Goal: Obtain resource: Obtain resource

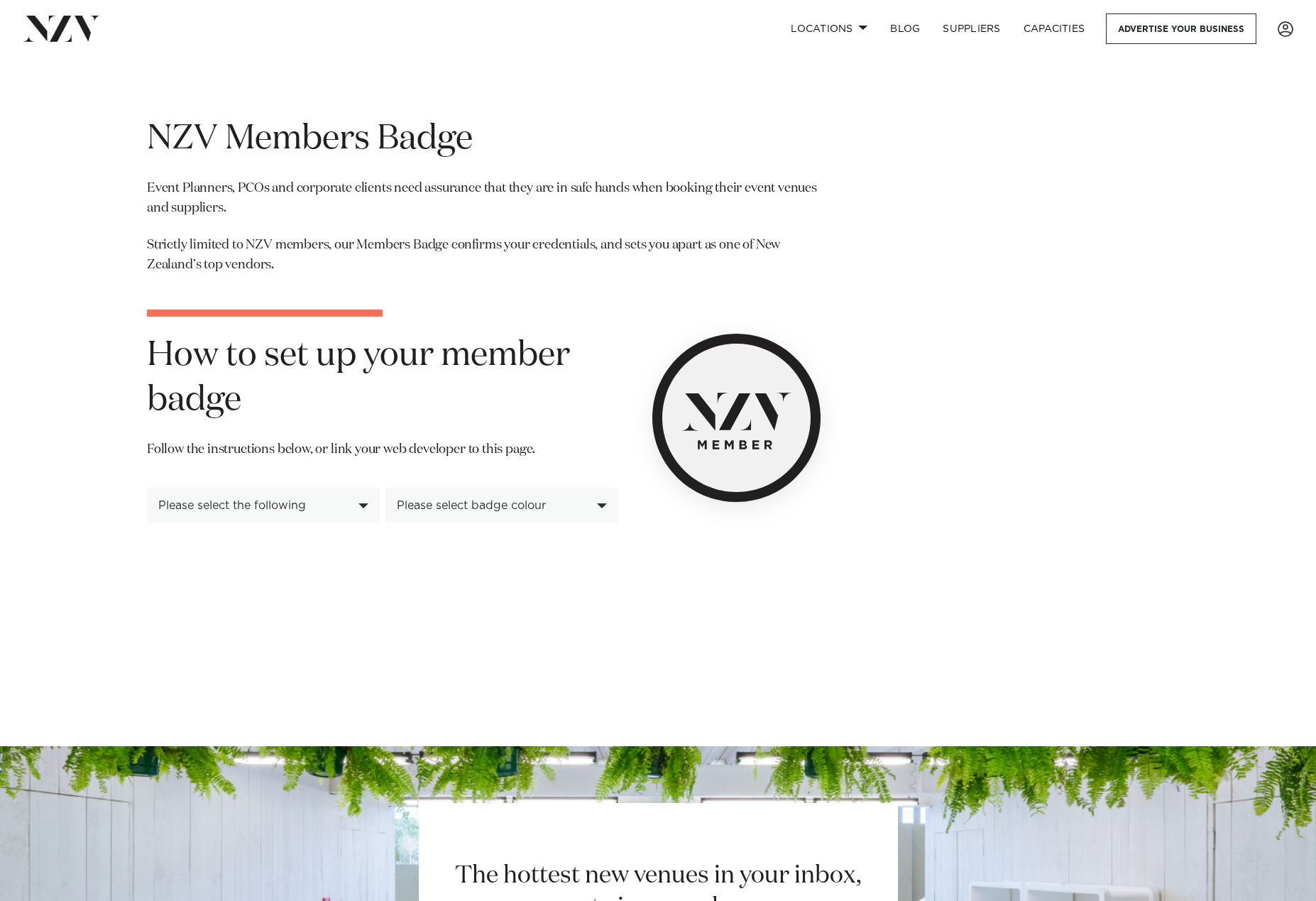
click at [288, 498] on div "Please select the following" at bounding box center [263, 506] width 233 height 36
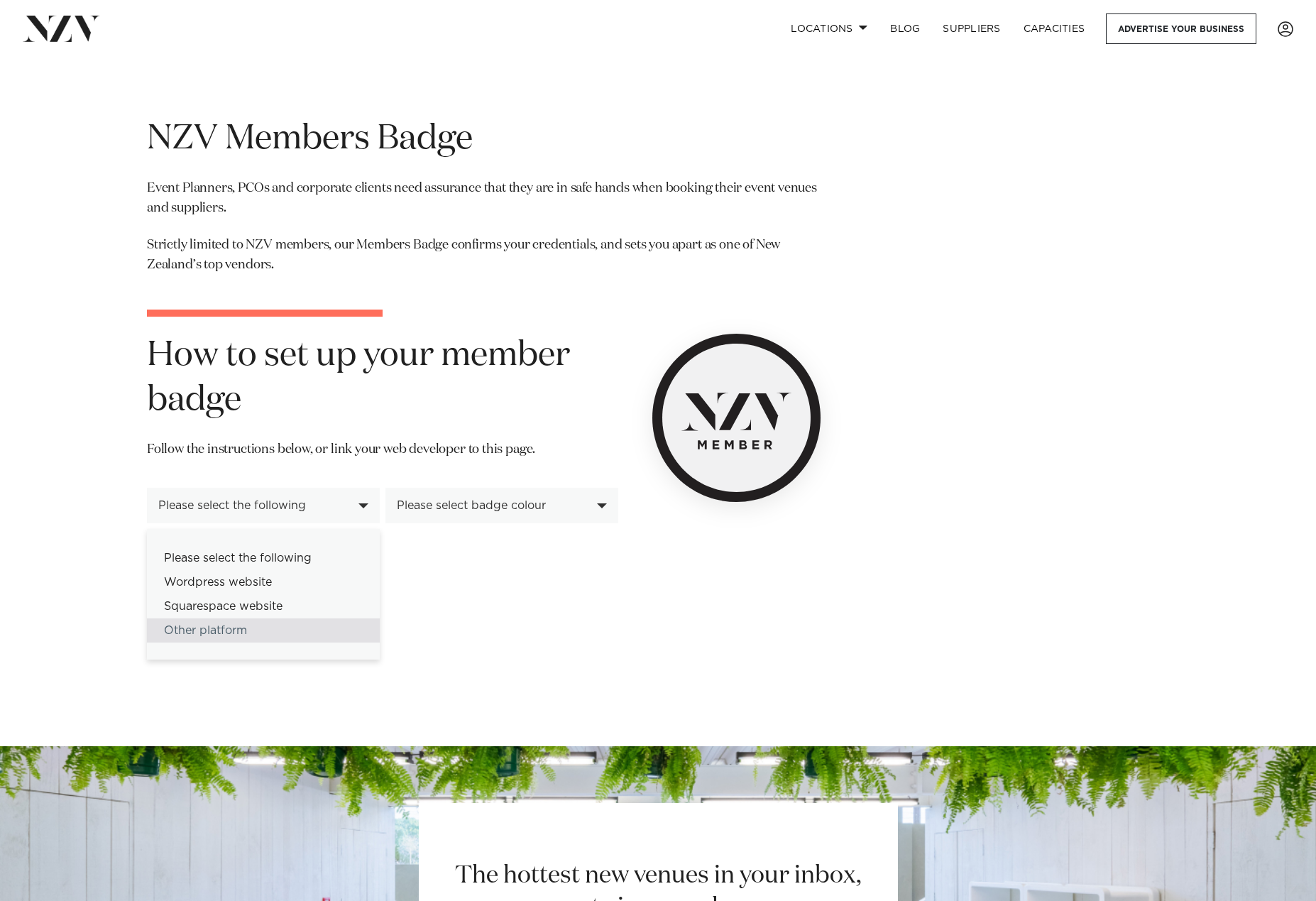
click at [275, 626] on div "Other platform" at bounding box center [263, 631] width 233 height 24
select select "******"
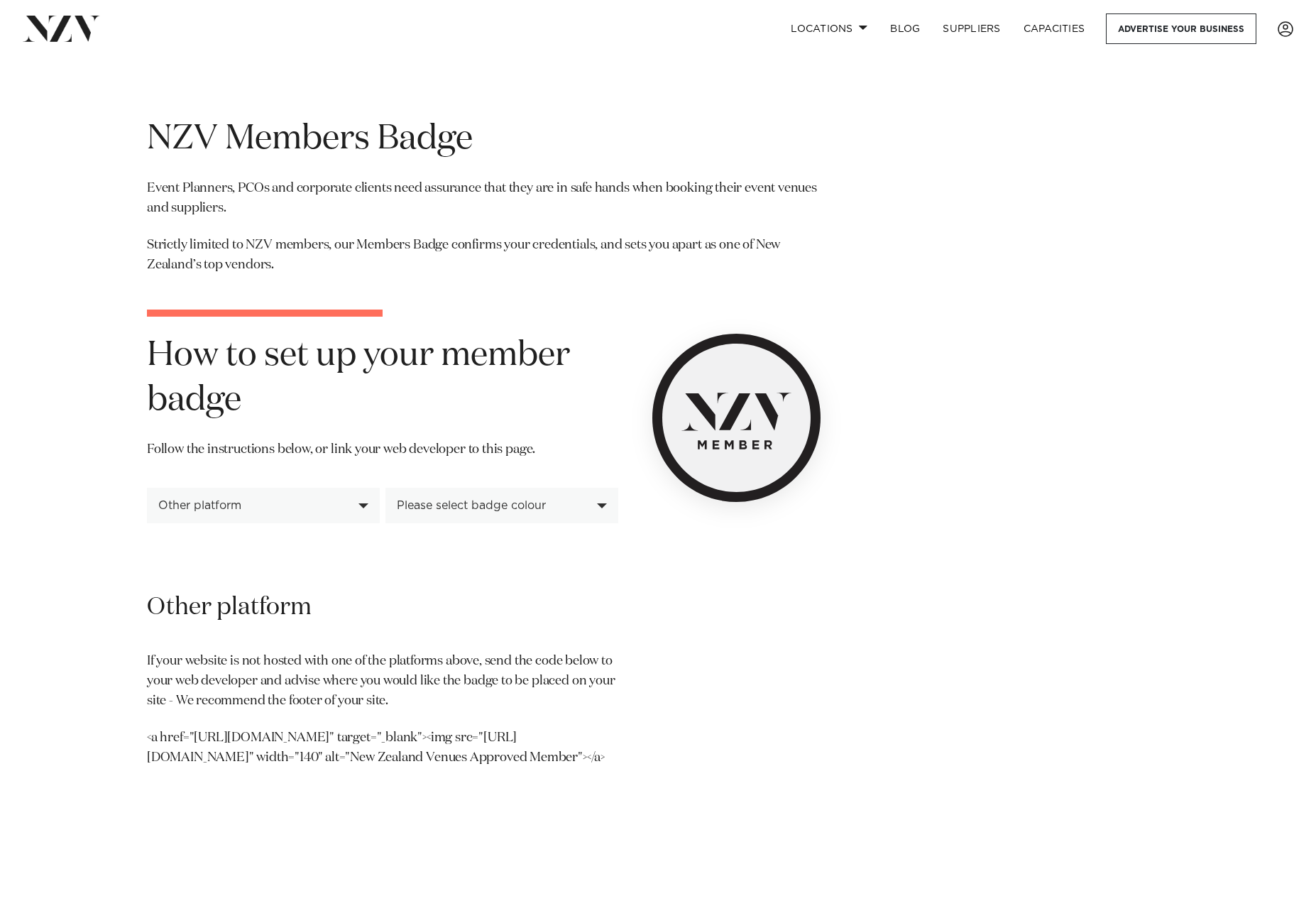
click at [504, 507] on div "Please select badge colour" at bounding box center [494, 506] width 194 height 13
click at [502, 587] on div "White Badge" at bounding box center [502, 582] width 233 height 24
select select "*****"
click at [516, 497] on div "White Badge" at bounding box center [502, 506] width 233 height 36
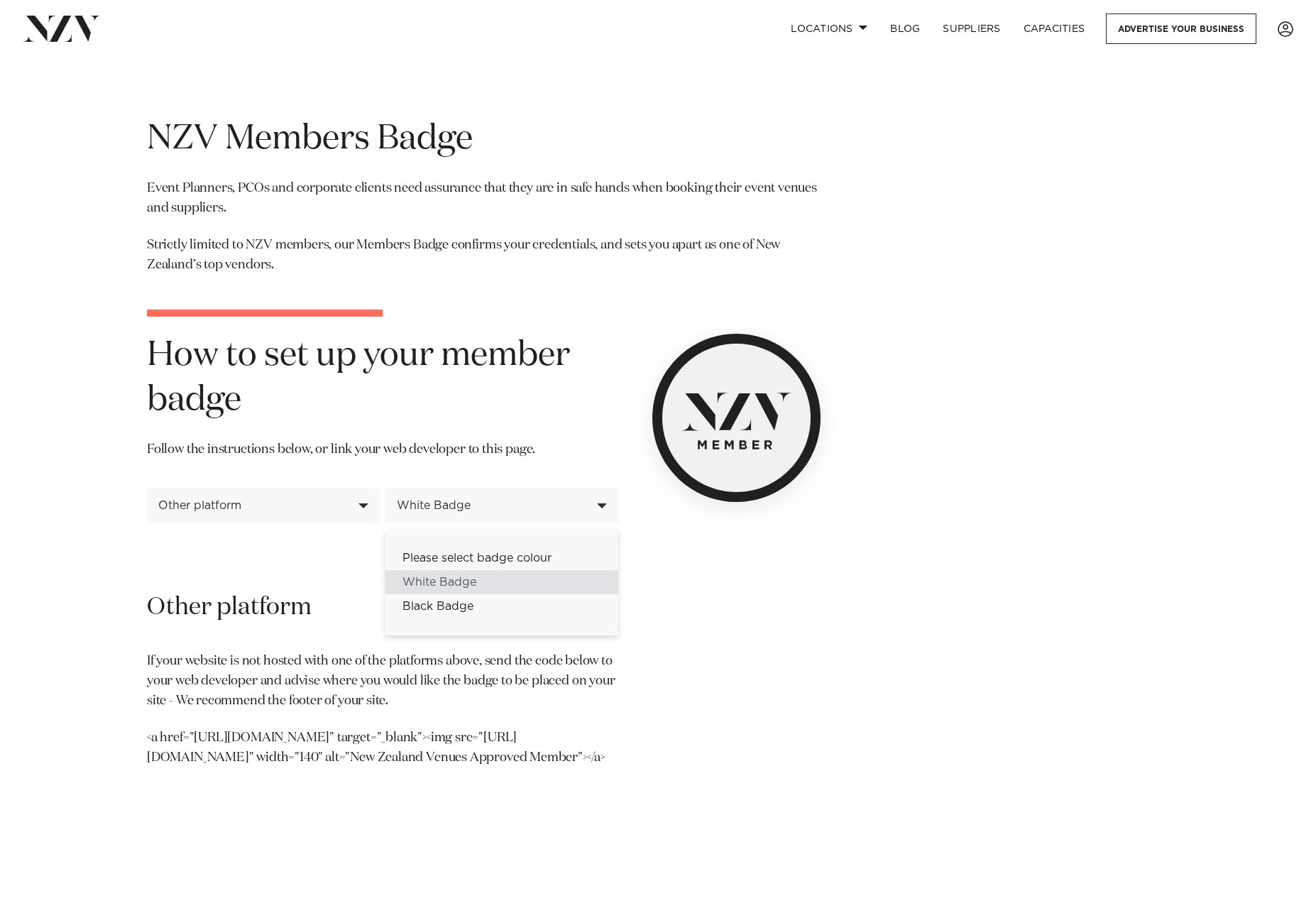
click at [753, 433] on img at bounding box center [736, 418] width 169 height 169
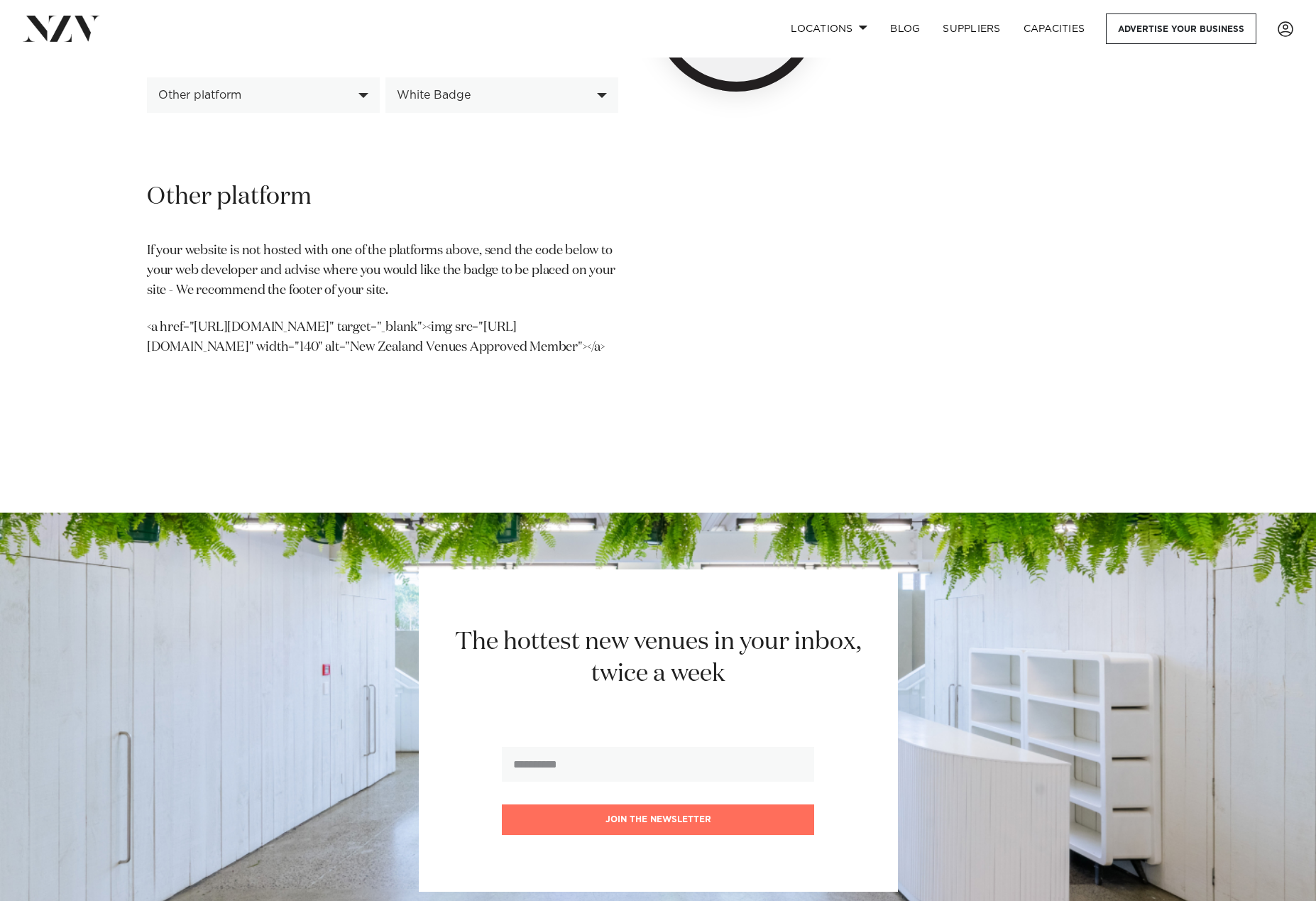
scroll to position [56, 0]
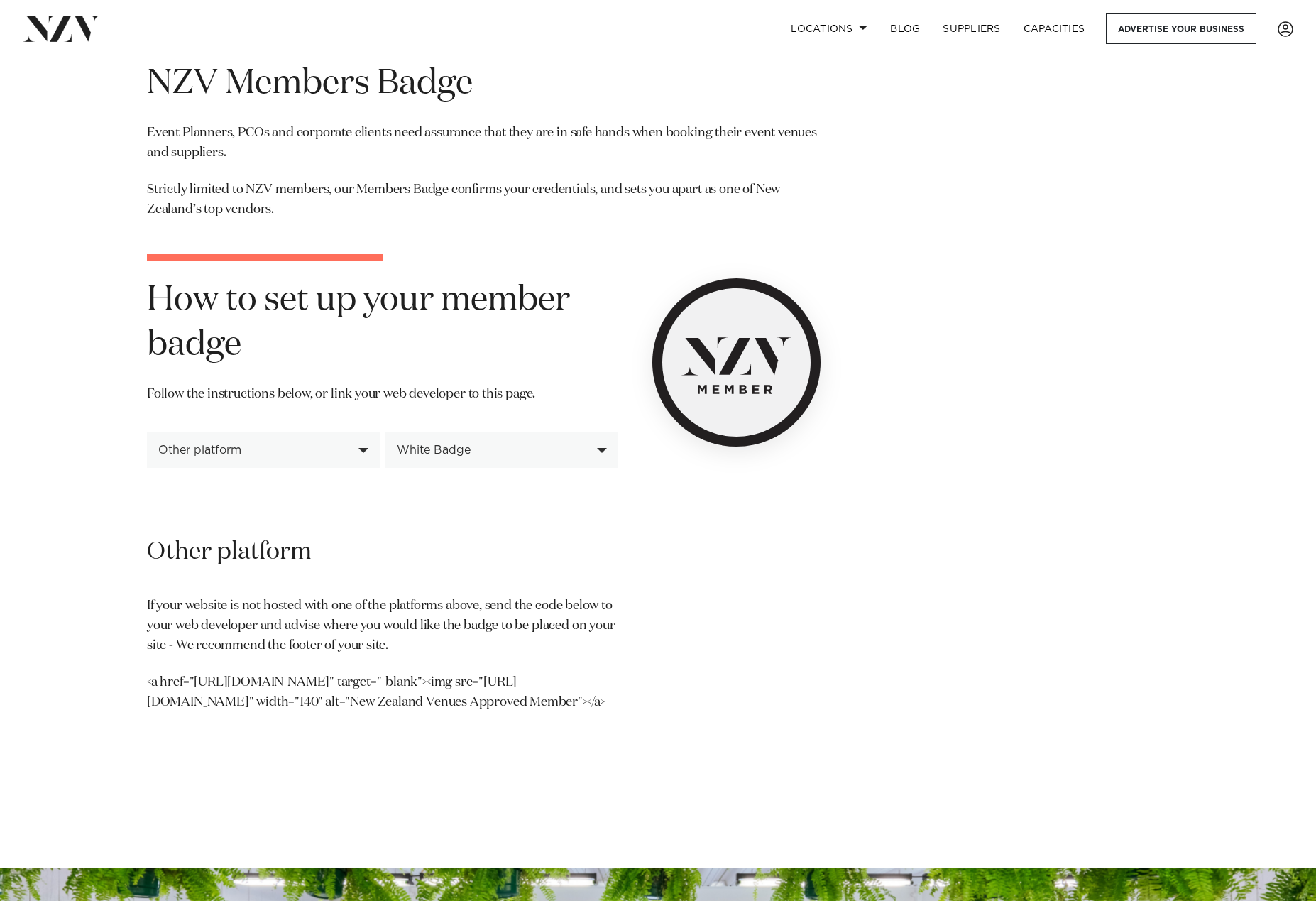
click at [360, 700] on p "<a href="[URL][DOMAIN_NAME]" target="_blank"><img src="[URL][DOMAIN_NAME]" widt…" at bounding box center [383, 693] width 472 height 40
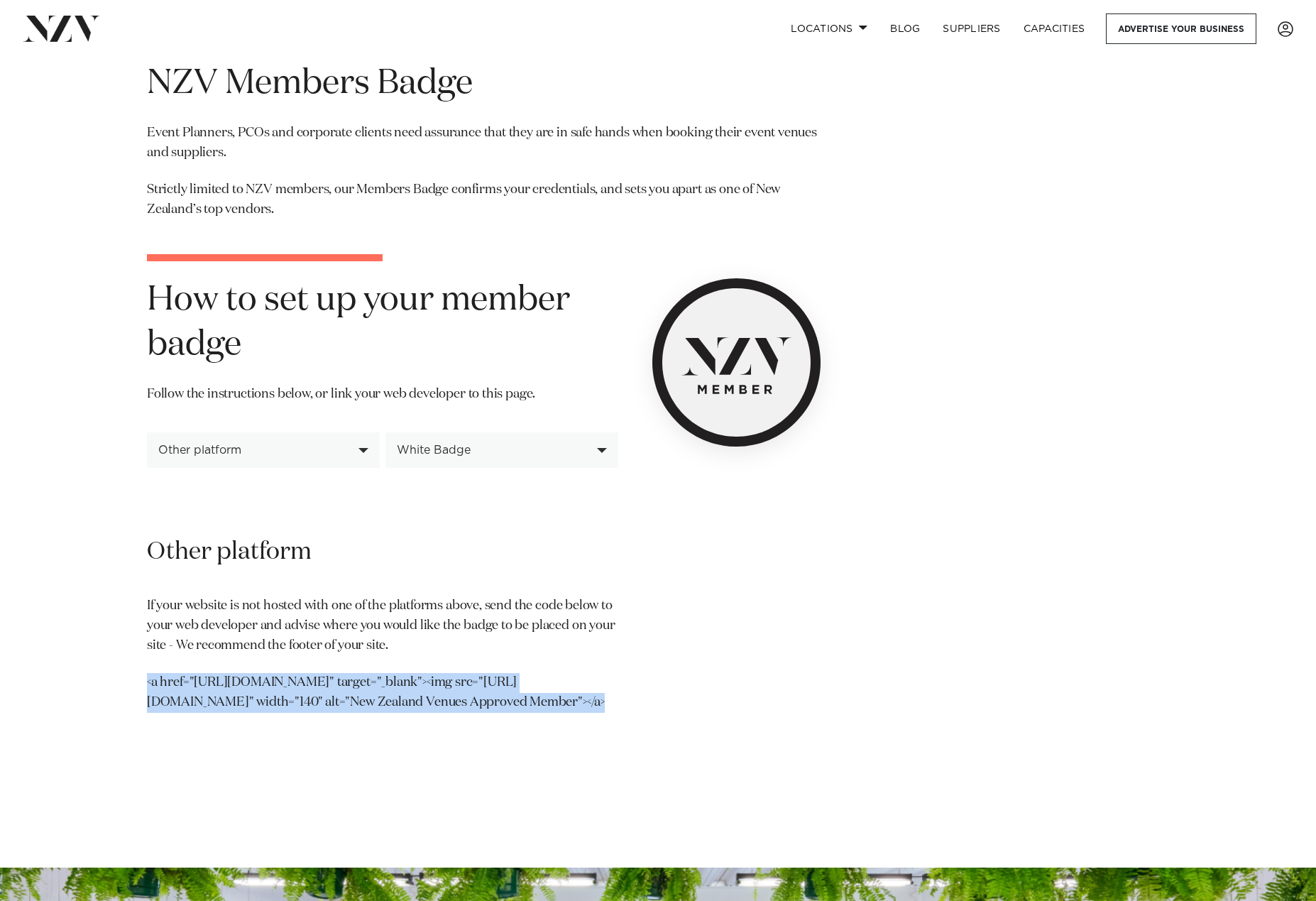
click at [360, 700] on p "<a href="[URL][DOMAIN_NAME]" target="_blank"><img src="[URL][DOMAIN_NAME]" widt…" at bounding box center [383, 693] width 472 height 40
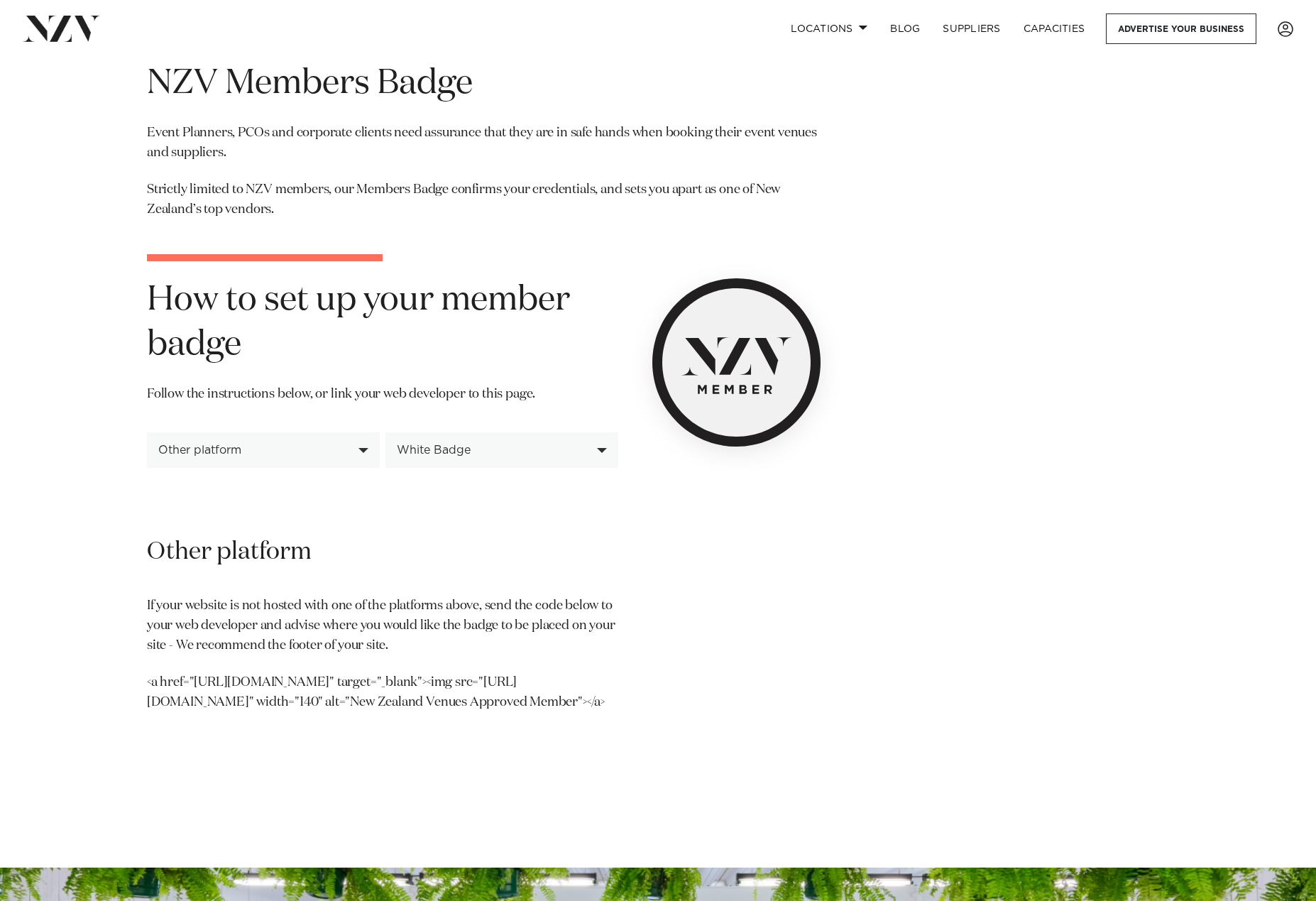
click at [346, 592] on div "Other platform If your website is not hosted with one of the platforms above, s…" at bounding box center [383, 623] width 472 height 176
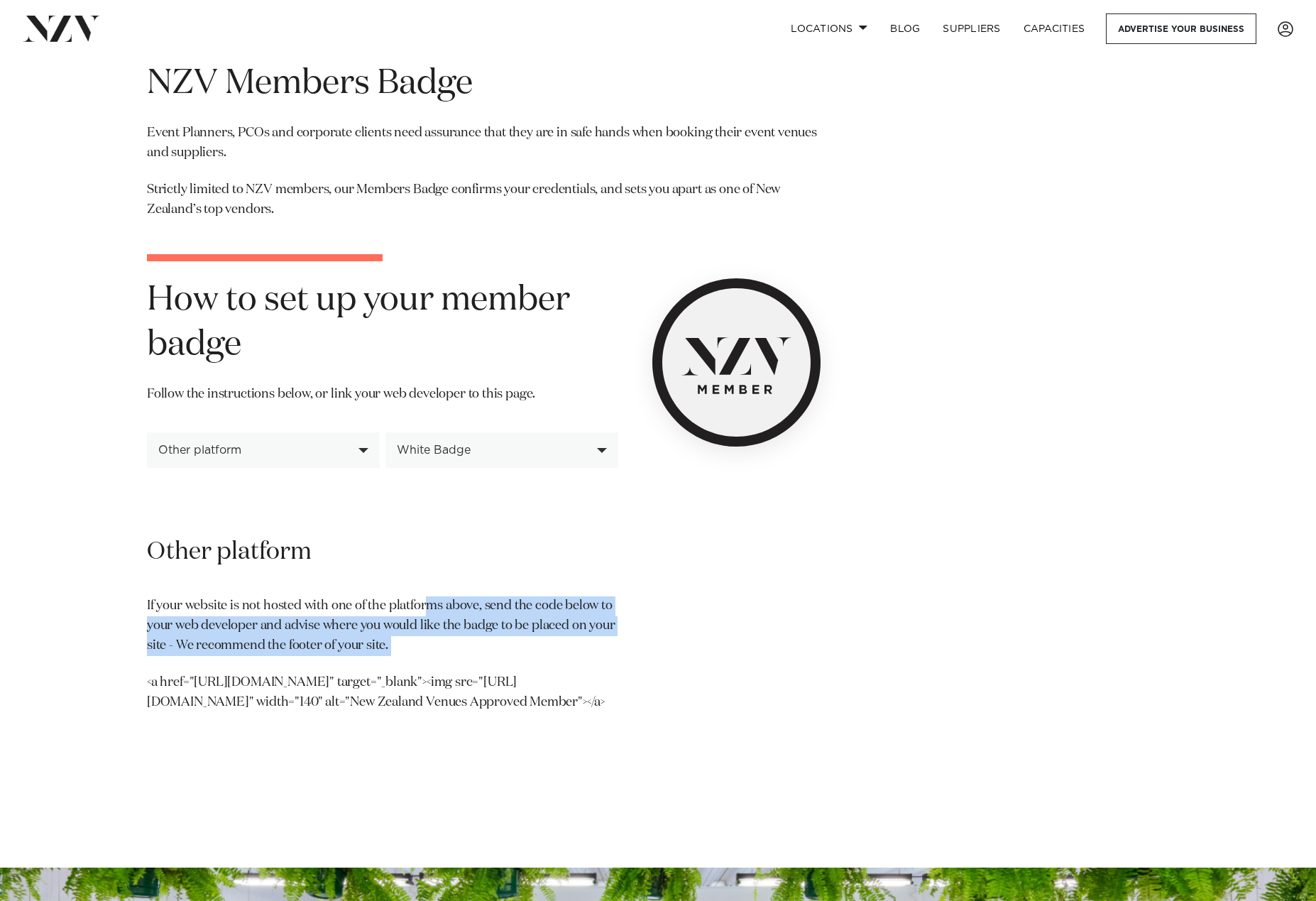
click at [346, 592] on div "Other platform If your website is not hosted with one of the platforms above, s…" at bounding box center [383, 623] width 472 height 176
click at [477, 450] on div "White Badge" at bounding box center [494, 450] width 194 height 13
